Goal: Information Seeking & Learning: Learn about a topic

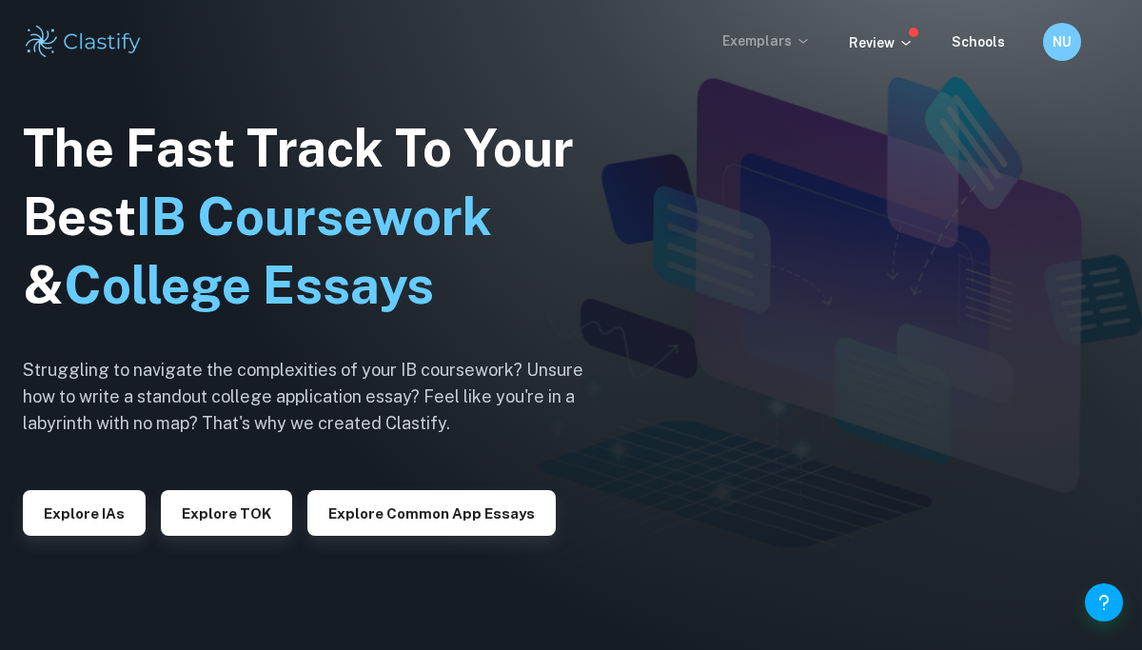
click at [741, 41] on p "Exemplars" at bounding box center [766, 40] width 88 height 21
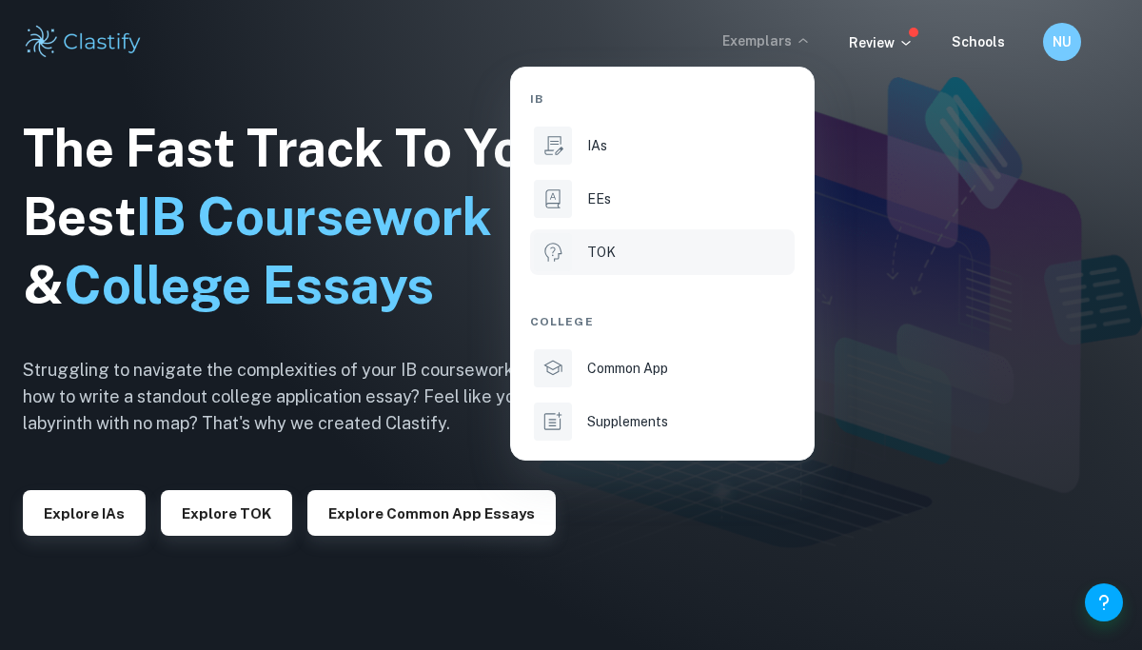
click at [660, 258] on div "TOK" at bounding box center [689, 252] width 204 height 21
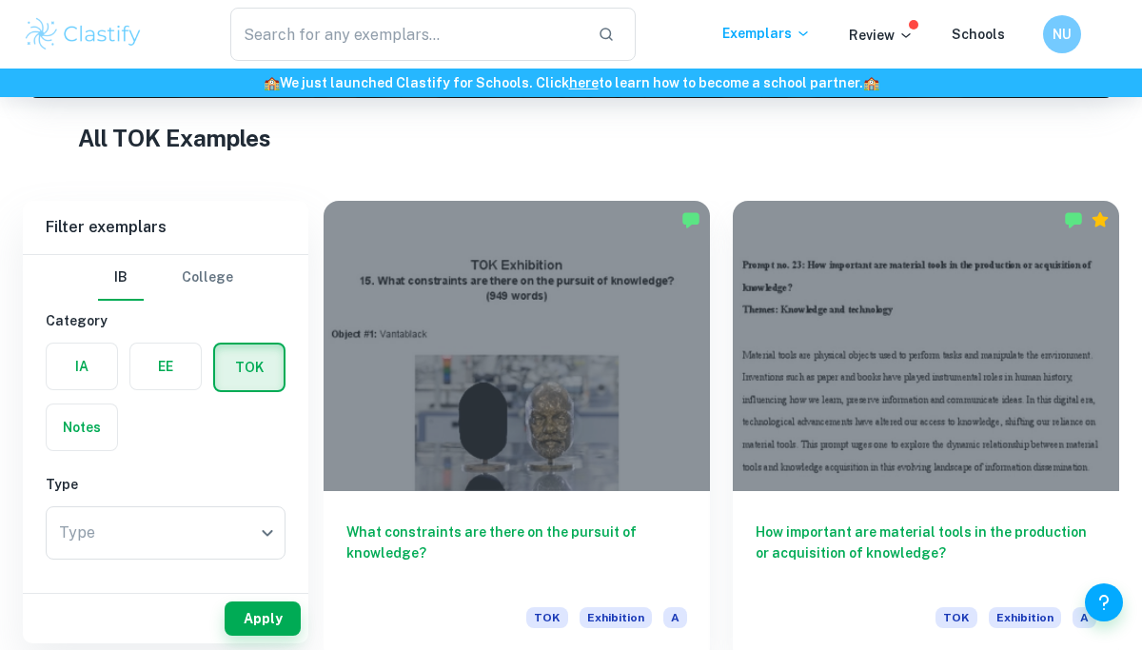
scroll to position [350, 0]
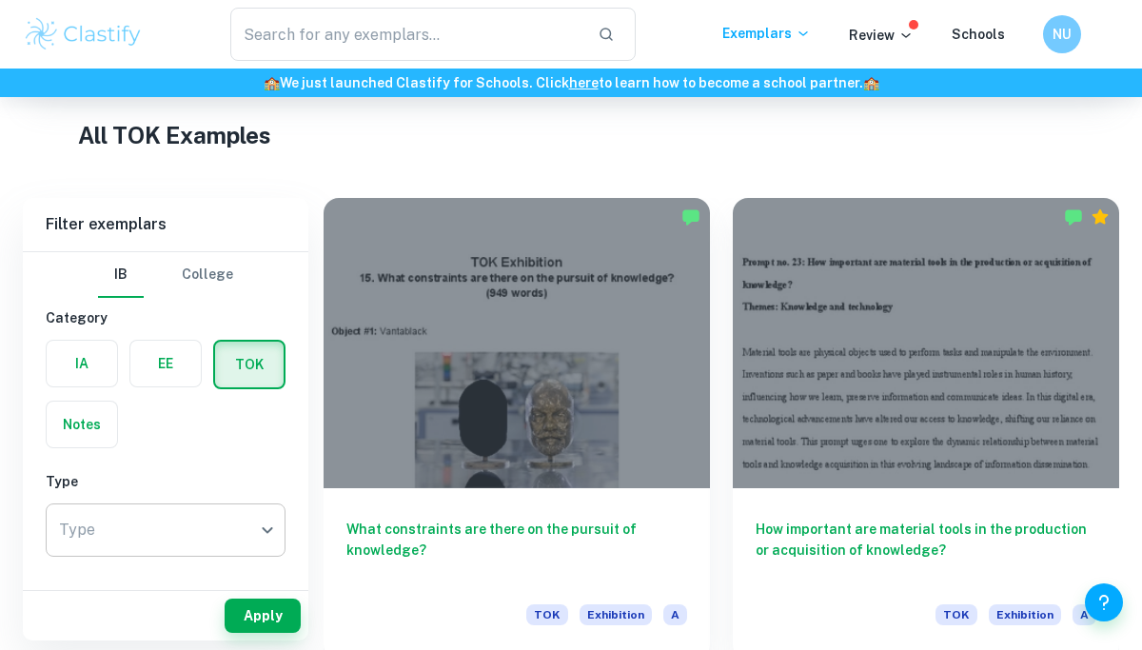
click at [205, 397] on body "We value your privacy We use cookies to enhance your browsing experience, serve…" at bounding box center [571, 72] width 1142 height 650
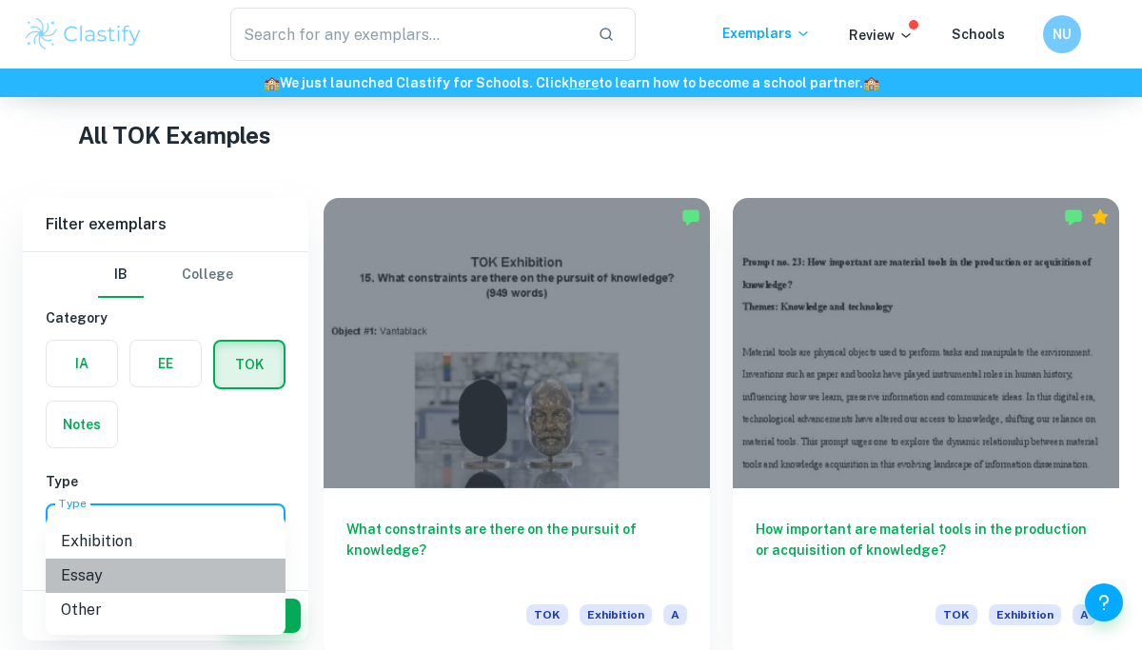
click at [162, 576] on li "Essay" at bounding box center [166, 575] width 240 height 34
type input "Essay"
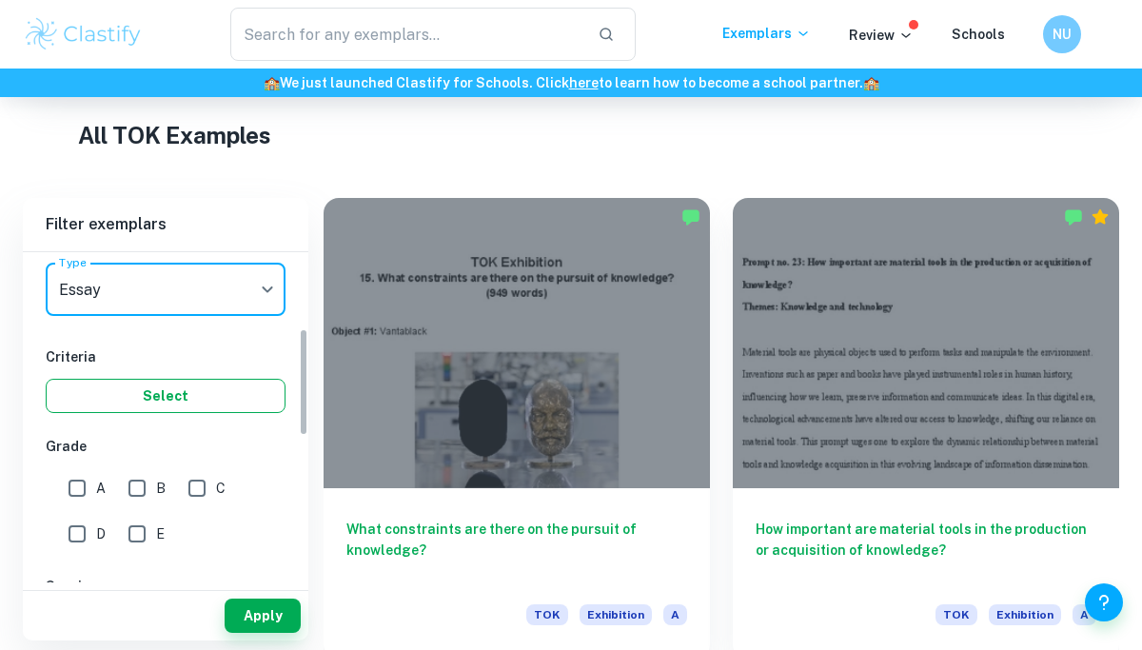
scroll to position [264, 0]
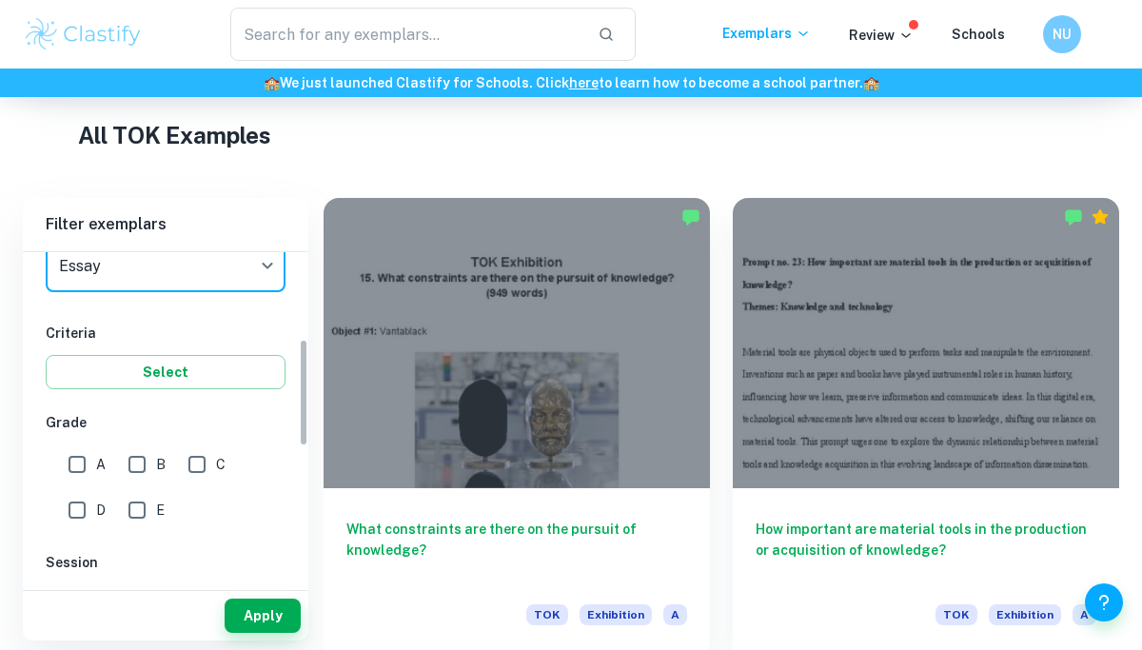
click at [83, 464] on input "A" at bounding box center [77, 464] width 38 height 38
checkbox input "true"
click at [277, 630] on button "Apply" at bounding box center [263, 615] width 76 height 34
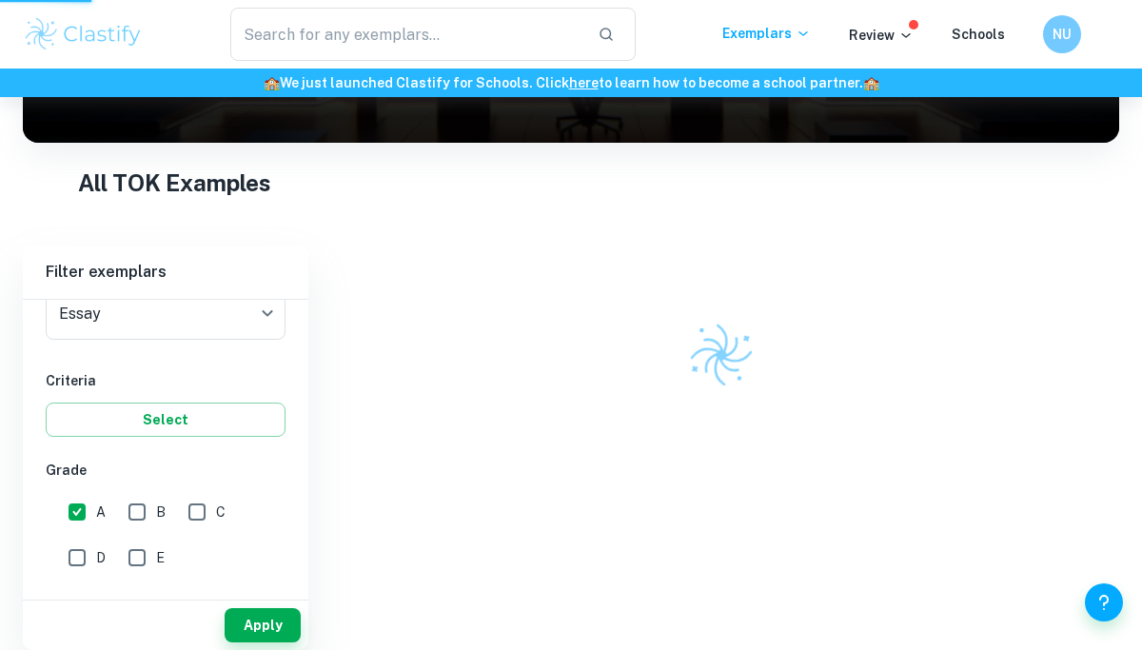
scroll to position [274, 0]
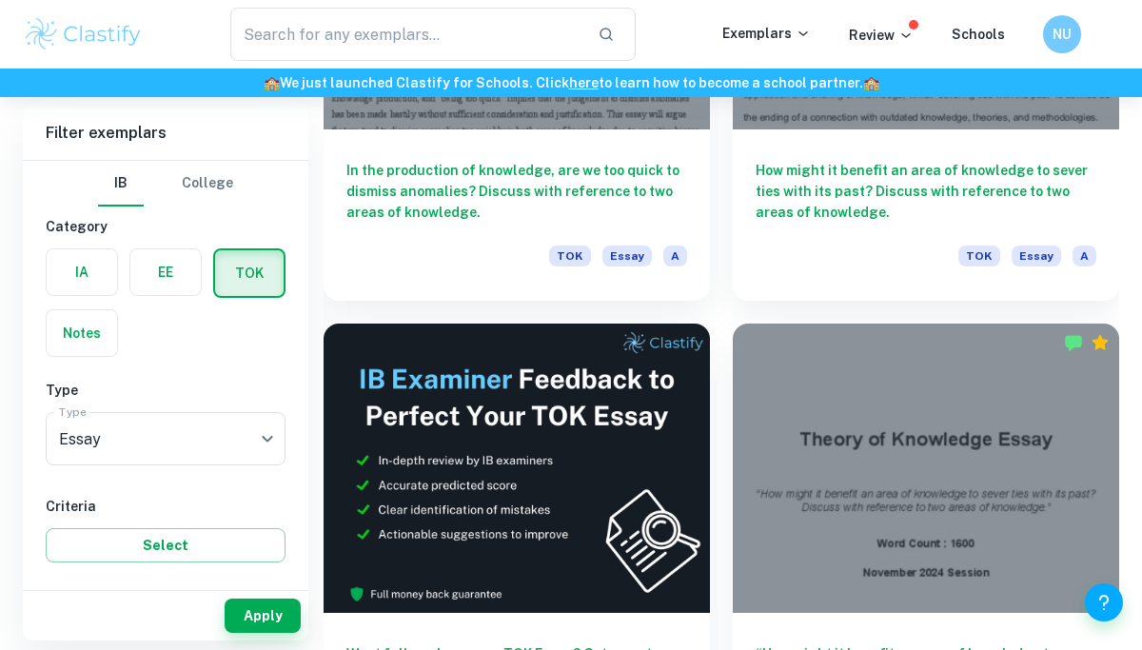
scroll to position [596, 0]
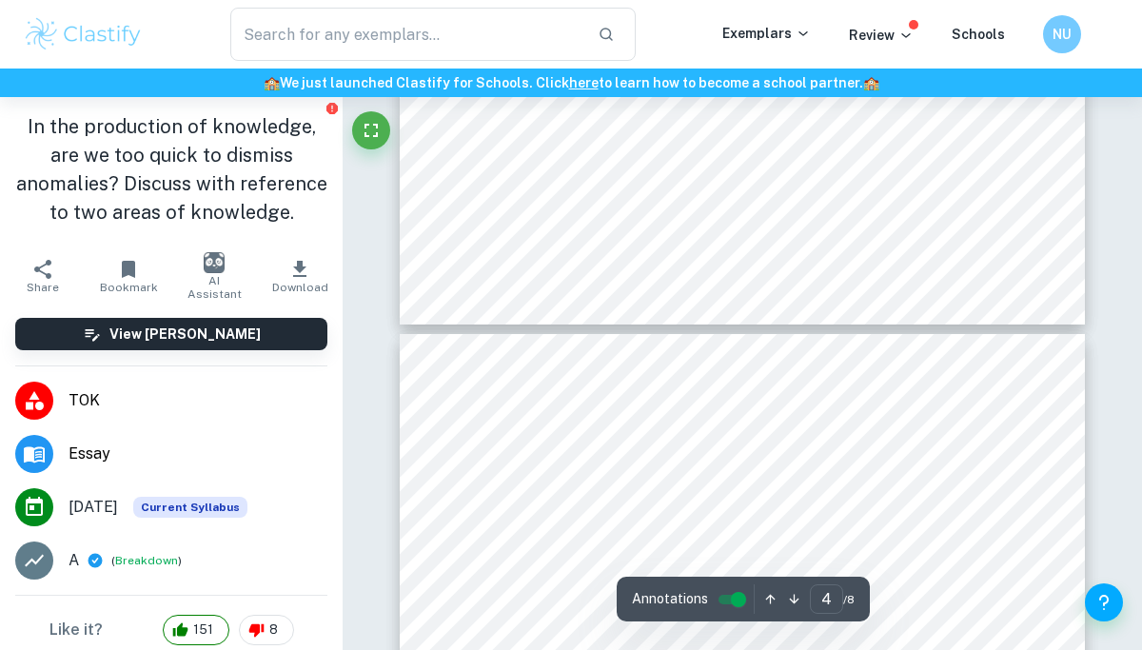
scroll to position [3477, 0]
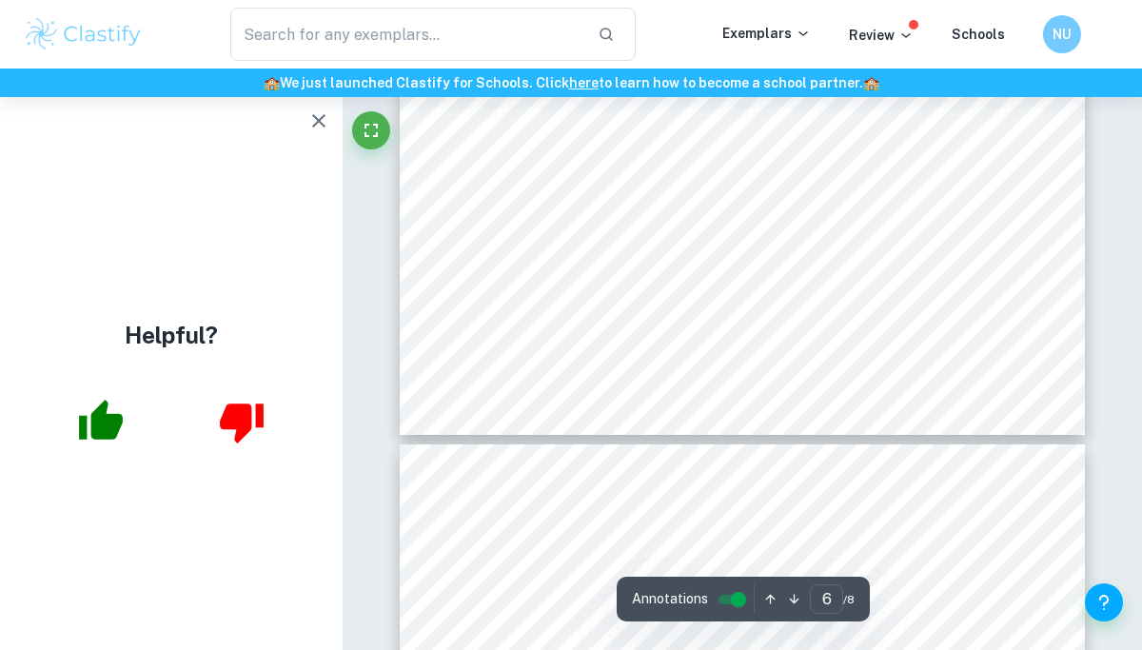
scroll to position [5654, 0]
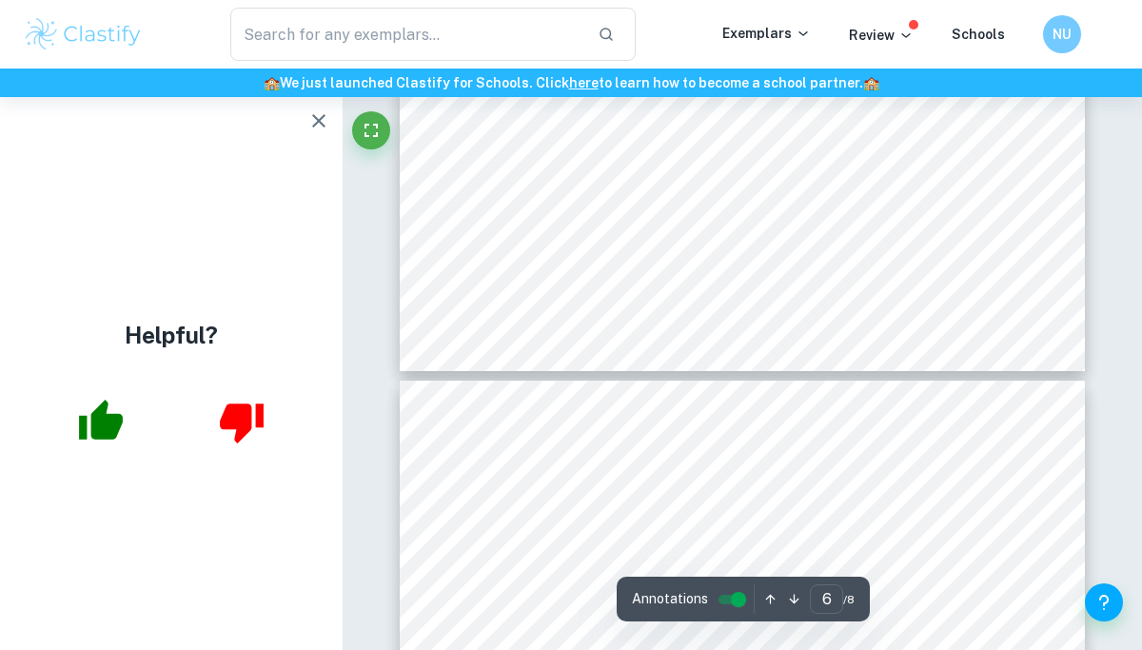
type input "7"
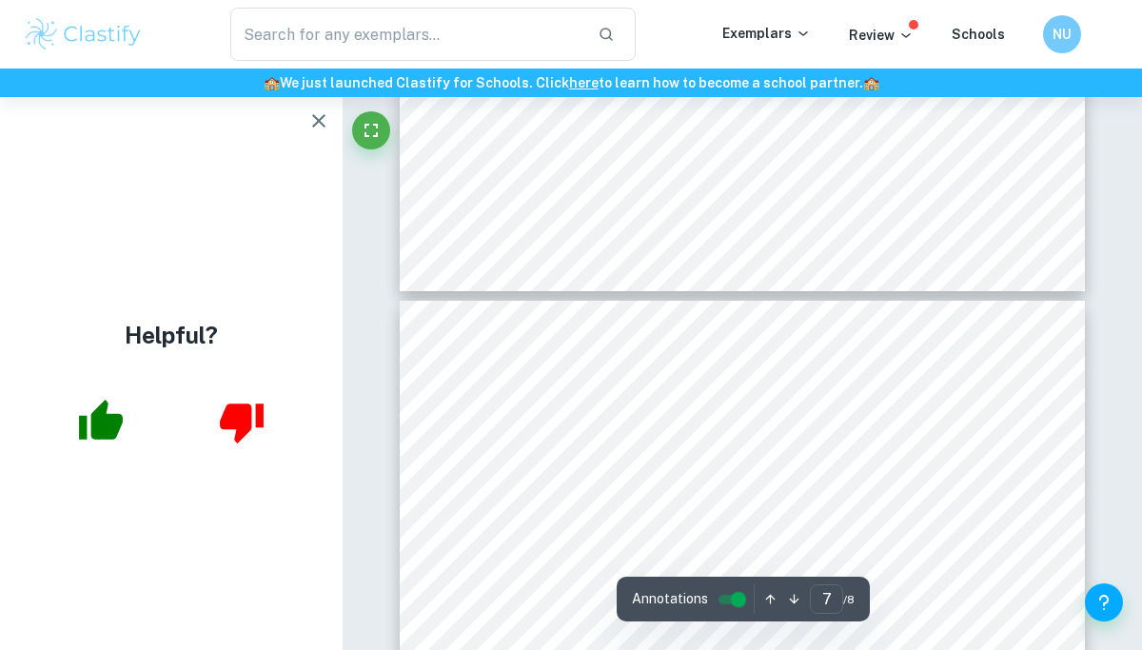
scroll to position [5866, 0]
